Goal: Transaction & Acquisition: Purchase product/service

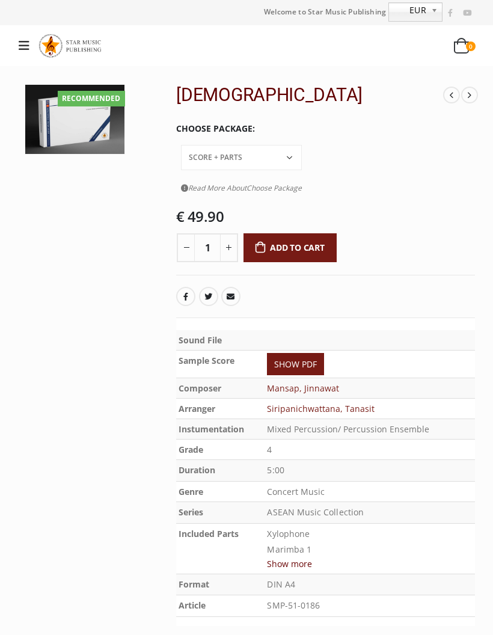
click at [302, 145] on select "Conductor Score PDF File Score + Parts Score + Parts + PDF File" at bounding box center [241, 157] width 121 height 25
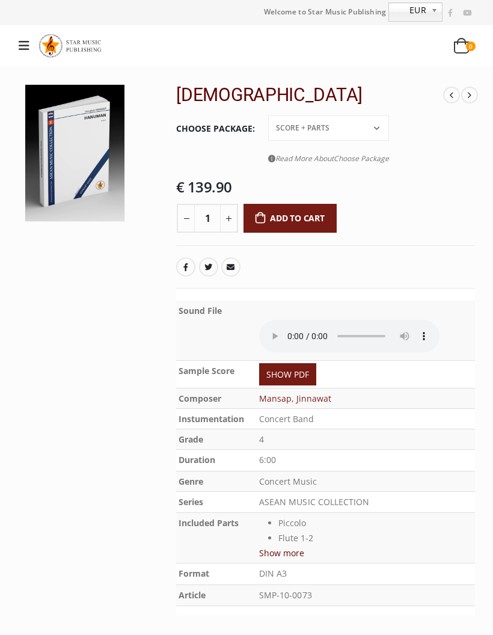
click at [421, 7] on span "EUR" at bounding box center [407, 10] width 37 height 14
click at [439, 14] on b at bounding box center [436, 12] width 11 height 18
click at [23, 48] on icon at bounding box center [24, 46] width 11 height 12
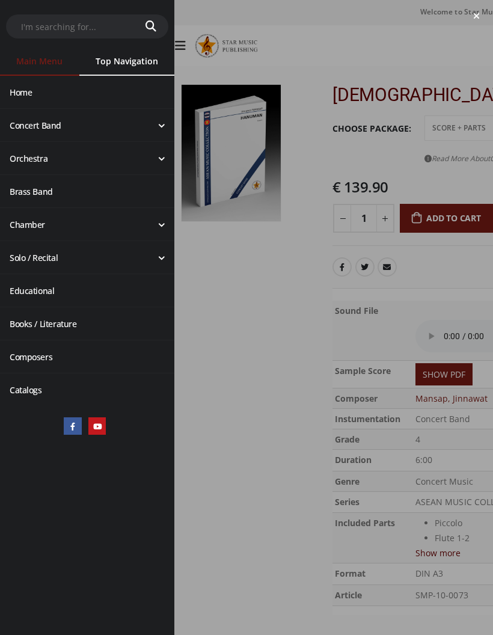
click at [57, 16] on input "text" at bounding box center [69, 26] width 127 height 23
type input "[DEMOGRAPHIC_DATA]"
click at [150, 26] on button "submit" at bounding box center [151, 26] width 36 height 24
